Goal: Task Accomplishment & Management: Complete application form

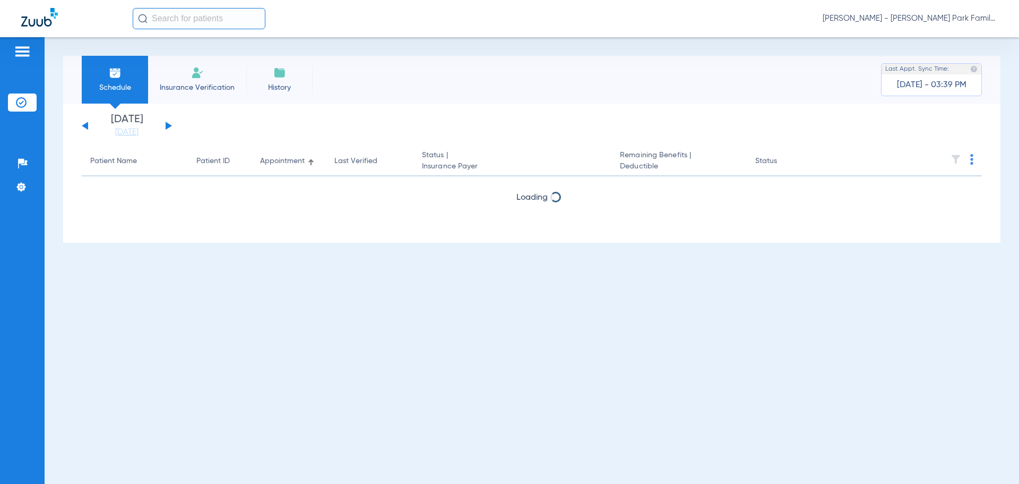
click at [210, 72] on li "Insurance Verification" at bounding box center [197, 80] width 98 height 48
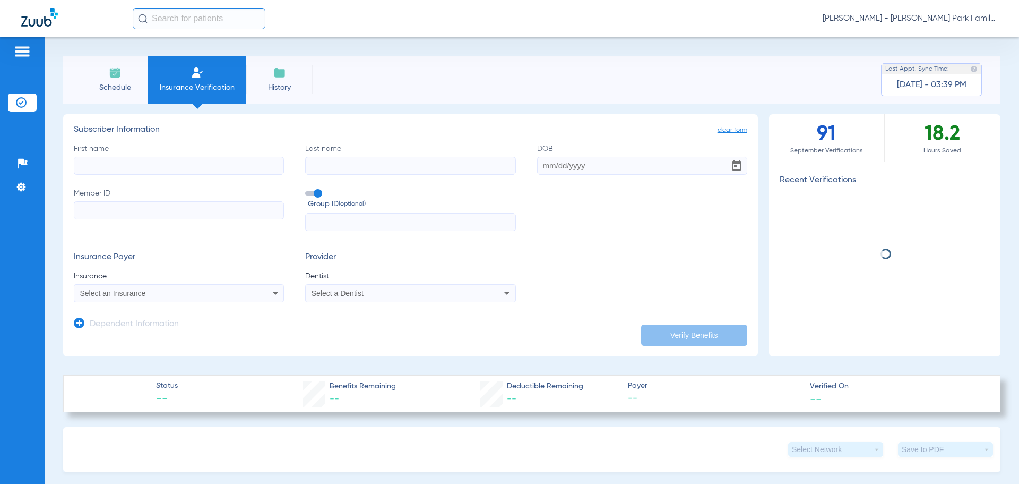
click at [188, 165] on input "First name" at bounding box center [179, 166] width 210 height 18
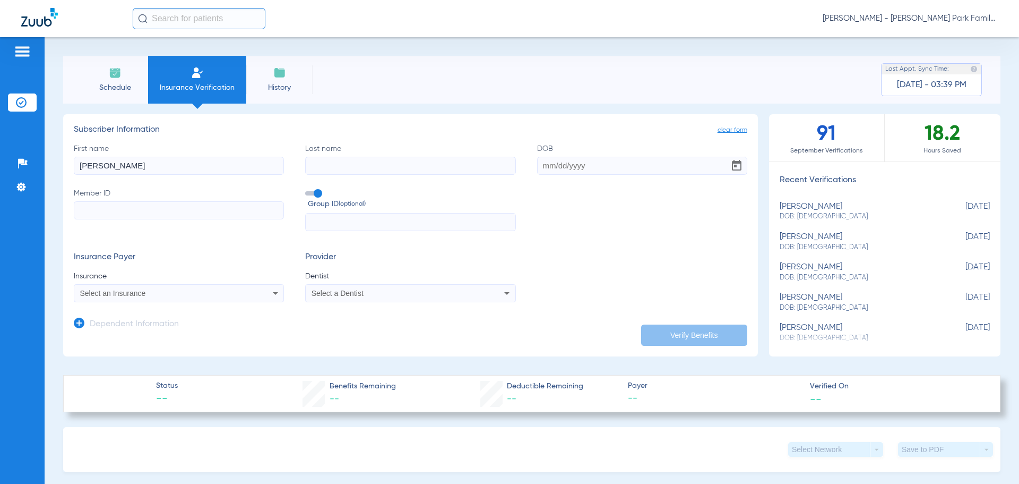
type input "[PERSON_NAME]"
type input "[DATE]"
click at [194, 215] on input "Member ID Required" at bounding box center [179, 210] width 210 height 18
paste input "H77652161"
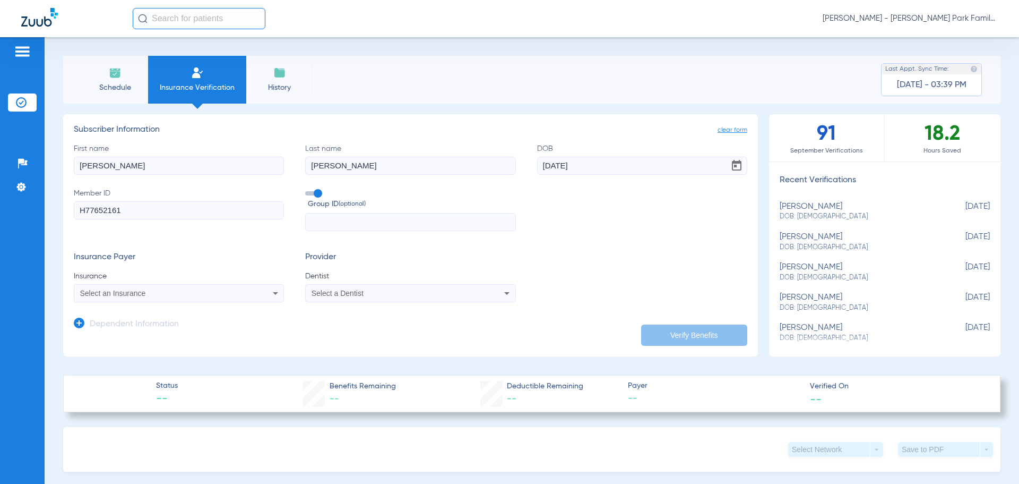
type input "H77652161"
click at [311, 191] on span at bounding box center [313, 193] width 16 height 4
click at [307, 189] on input "Group ID (optional)" at bounding box center [307, 189] width 0 height 0
click at [243, 286] on mat-select "Select an Insurance" at bounding box center [179, 293] width 210 height 18
click at [239, 294] on div "Select an Insurance" at bounding box center [178, 293] width 209 height 13
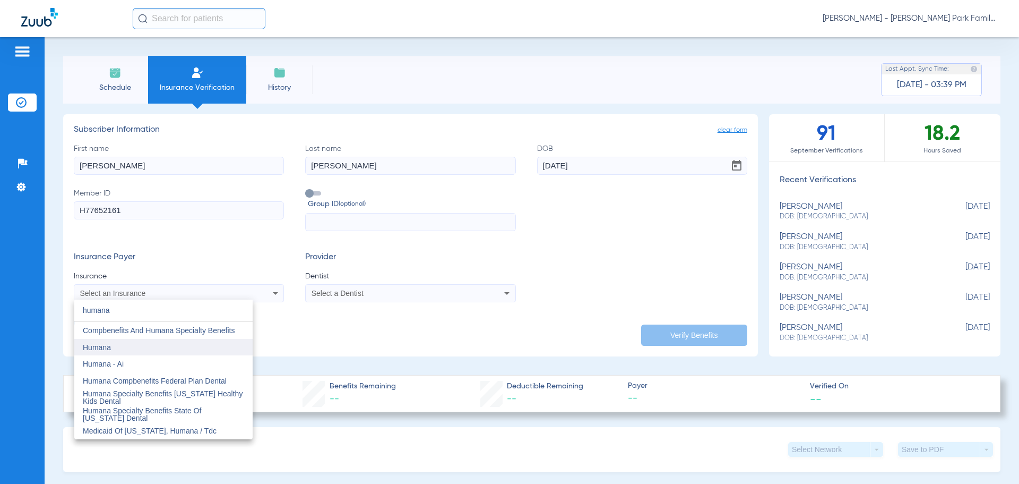
type input "humana"
click at [192, 351] on mat-option "Humana" at bounding box center [163, 347] width 178 height 17
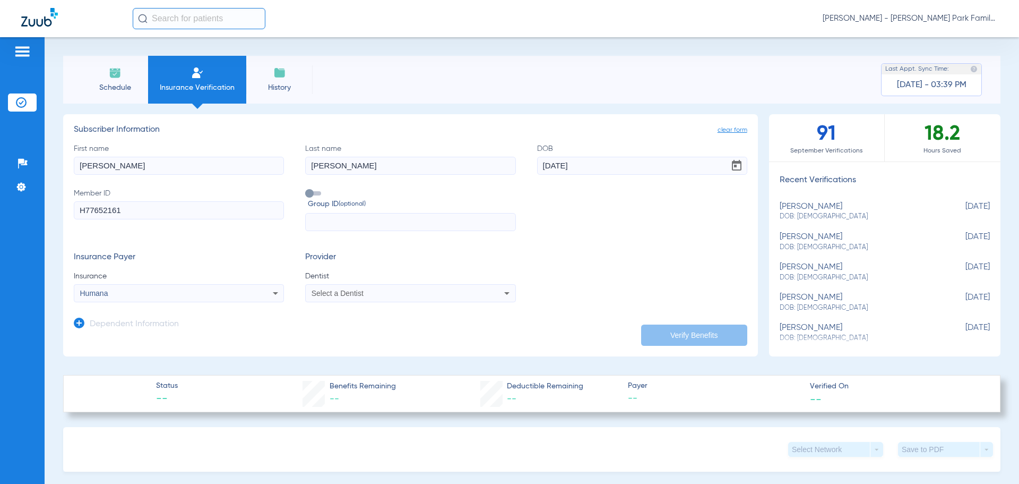
click at [342, 299] on div "Select a Dentist" at bounding box center [410, 293] width 209 height 13
type input "[PERSON_NAME]"
drag, startPoint x: 339, startPoint y: 329, endPoint x: 564, endPoint y: 342, distance: 226.0
click at [339, 330] on span "[PERSON_NAME]" at bounding box center [344, 330] width 62 height 8
click at [702, 325] on button "Verify Benefits" at bounding box center [694, 334] width 106 height 21
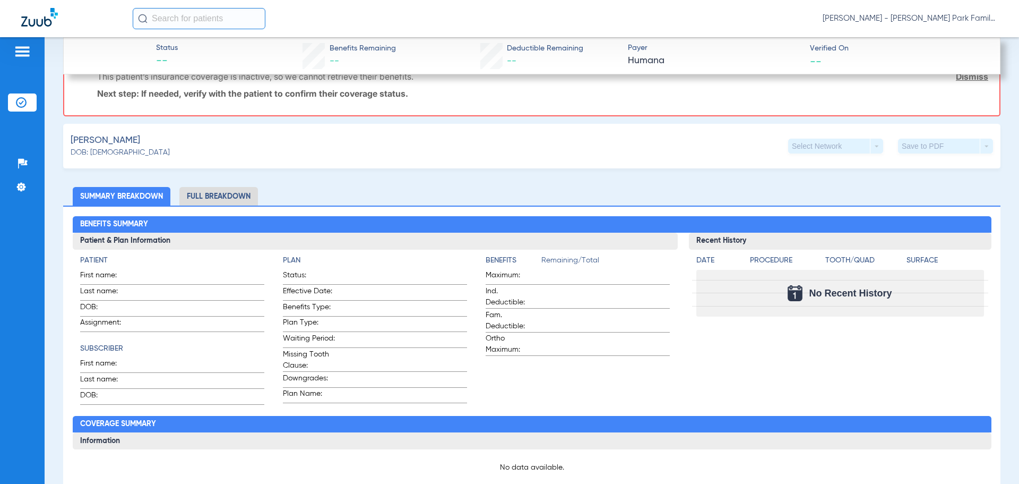
scroll to position [63, 0]
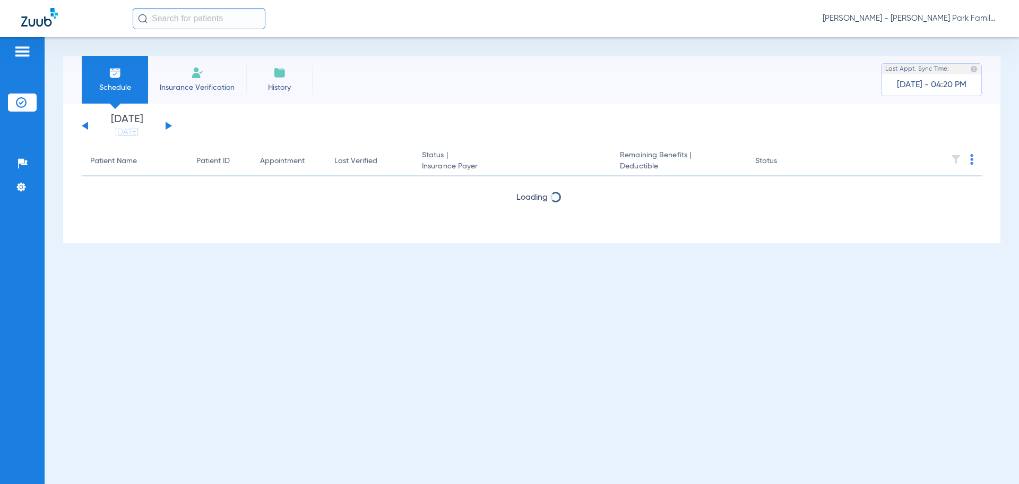
click at [201, 83] on span "Insurance Verification" at bounding box center [197, 87] width 82 height 11
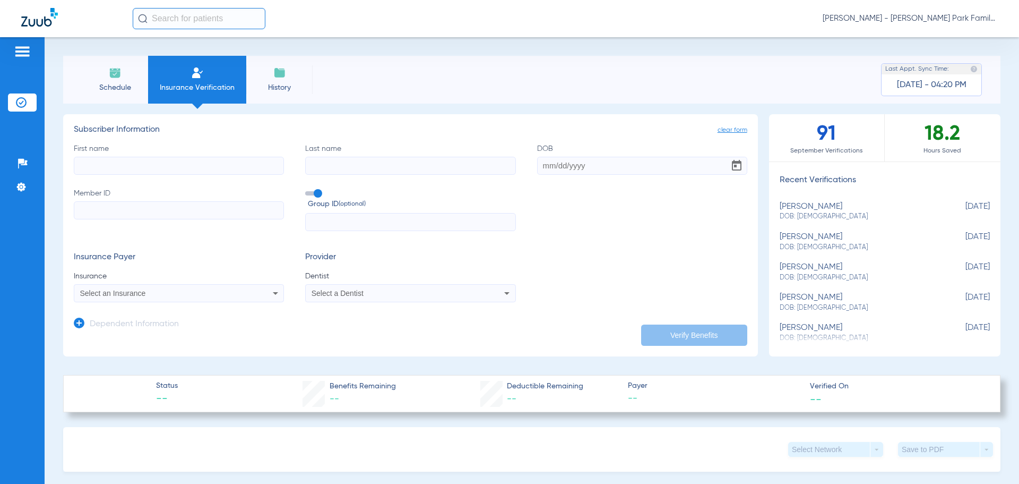
click at [156, 167] on input "First name" at bounding box center [179, 166] width 210 height 18
type input "[PERSON_NAME]"
click at [348, 166] on input "Last name Required" at bounding box center [410, 166] width 210 height 18
type input "[PERSON_NAME]"
click at [547, 165] on input "DOB" at bounding box center [642, 166] width 210 height 18
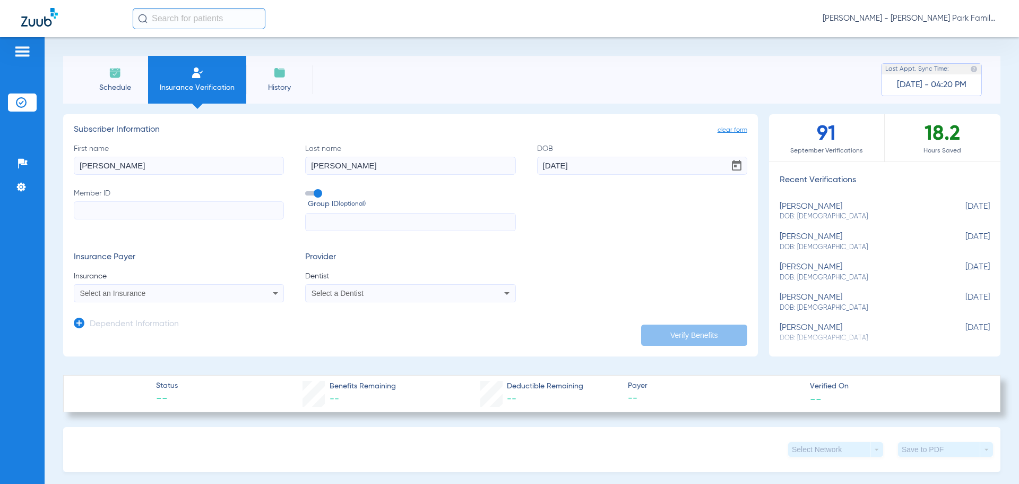
type input "[DATE]"
click at [214, 212] on input "Member ID" at bounding box center [179, 210] width 210 height 18
type input "XOU812064418"
click at [225, 304] on app-dependent-form "Dependent Information" at bounding box center [411, 320] width 674 height 36
click at [225, 298] on div "Select an Insurance" at bounding box center [178, 293] width 209 height 13
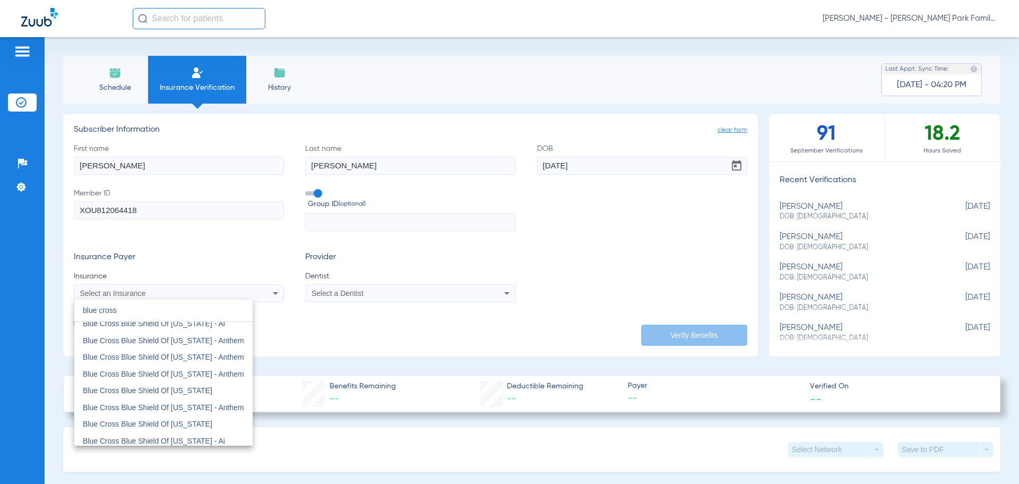
scroll to position [159, 0]
type input "blue cross"
click at [166, 375] on span "Blue Cross Blue Shield Of [US_STATE]" at bounding box center [148, 371] width 130 height 8
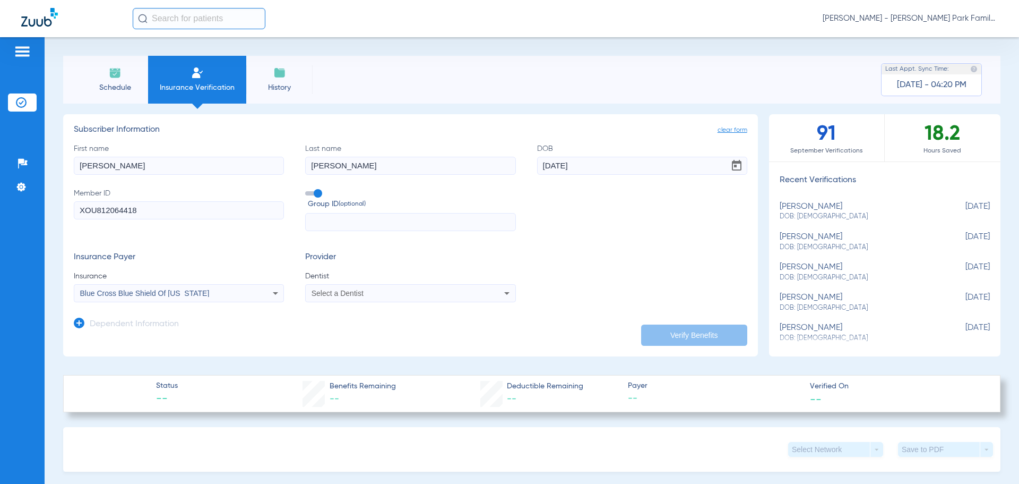
click at [374, 293] on div "Select a Dentist" at bounding box center [391, 292] width 159 height 7
type input "[PERSON_NAME]"
click at [373, 332] on span "[PERSON_NAME]" at bounding box center [344, 330] width 62 height 8
click at [616, 305] on app-dependent-form "Dependent Information" at bounding box center [411, 320] width 674 height 36
click at [673, 332] on button "Verify Benefits" at bounding box center [694, 334] width 106 height 21
